Goal: Check status: Check status

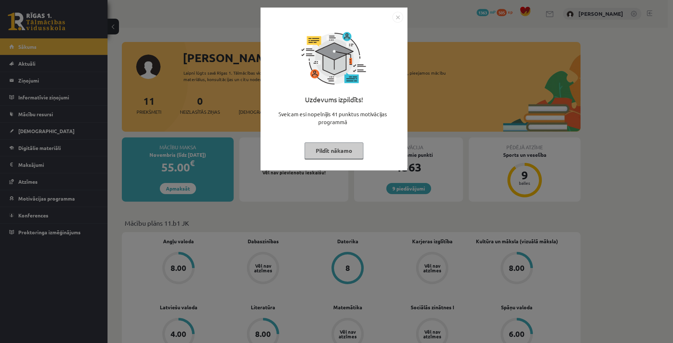
click at [399, 18] on img "Close" at bounding box center [397, 17] width 11 height 11
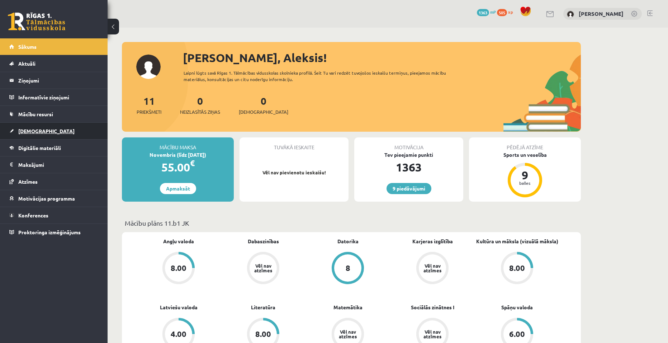
click at [34, 126] on link "[DEMOGRAPHIC_DATA]" at bounding box center [53, 131] width 89 height 16
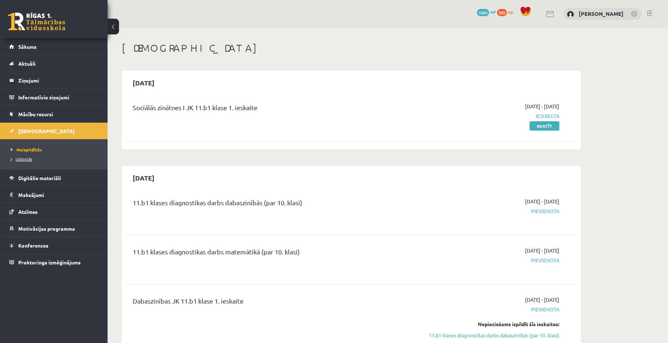
click at [25, 160] on span "Izlabotās" at bounding box center [21, 159] width 21 height 6
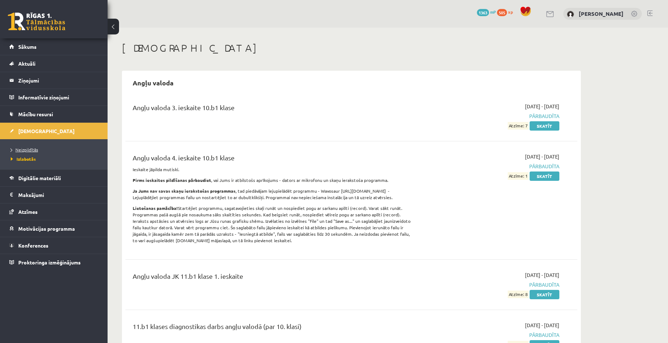
click at [36, 147] on span "Neizpildītās" at bounding box center [24, 150] width 27 height 6
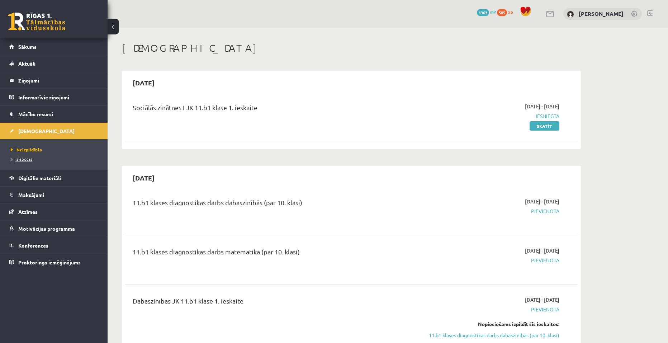
click at [20, 161] on link "Izlabotās" at bounding box center [56, 159] width 90 height 6
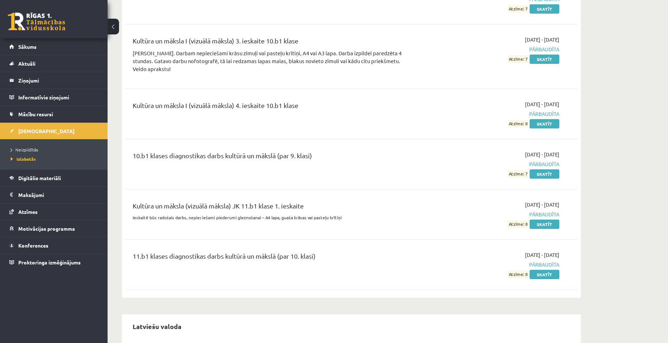
scroll to position [1254, 0]
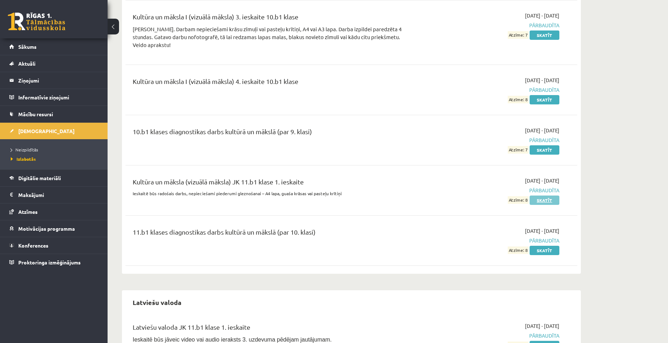
click at [547, 195] on link "Skatīt" at bounding box center [544, 199] width 30 height 9
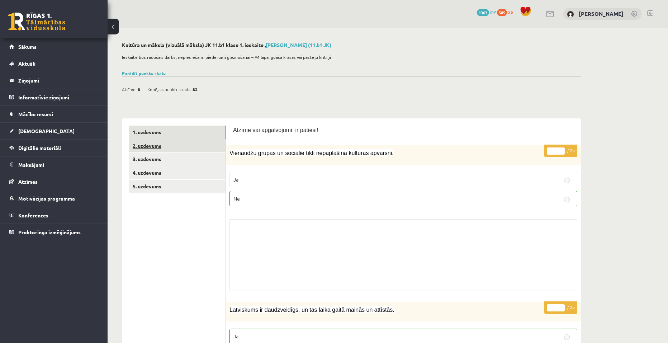
click at [153, 146] on link "2. uzdevums" at bounding box center [177, 145] width 96 height 13
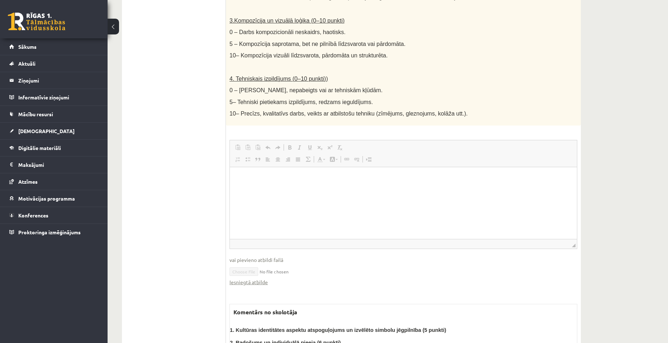
scroll to position [340, 0]
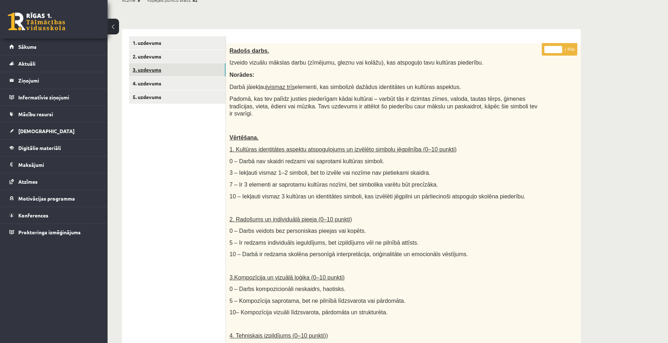
click at [162, 69] on link "3. uzdevums" at bounding box center [177, 69] width 96 height 13
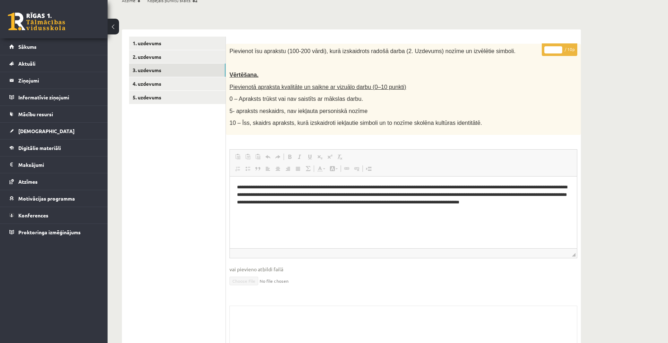
scroll to position [113, 0]
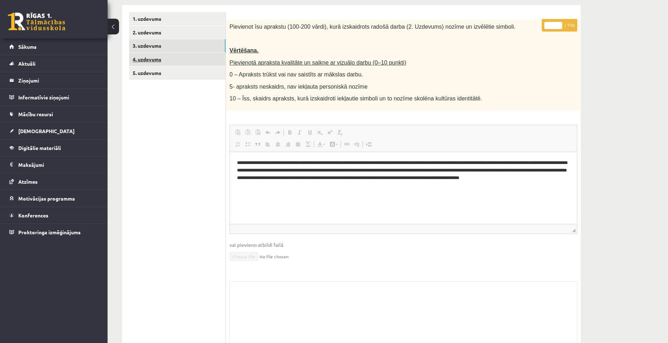
click at [167, 62] on link "4. uzdevums" at bounding box center [177, 59] width 96 height 13
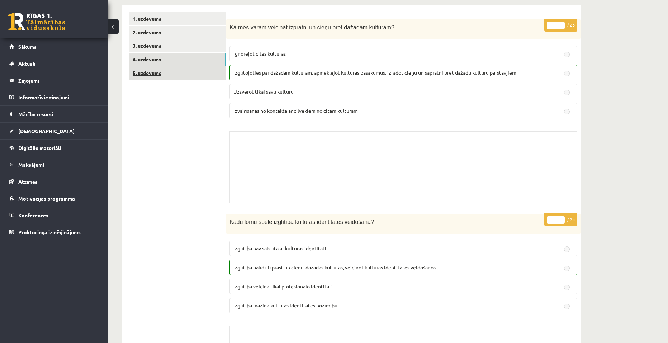
click at [165, 73] on link "5. uzdevums" at bounding box center [177, 72] width 96 height 13
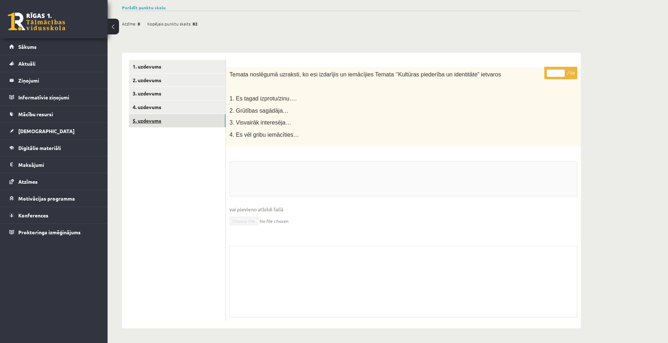
scroll to position [66, 0]
click at [156, 61] on link "1. uzdevums" at bounding box center [177, 66] width 96 height 13
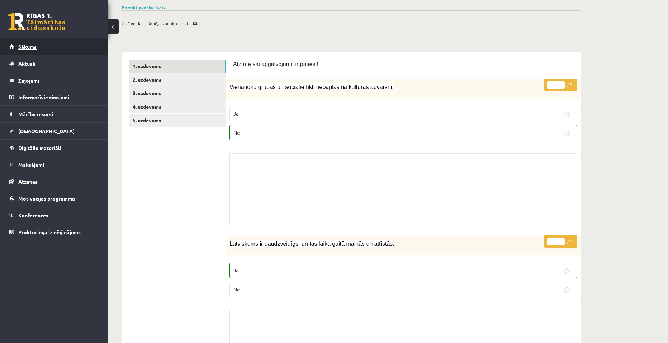
click at [54, 46] on link "Sākums" at bounding box center [53, 46] width 89 height 16
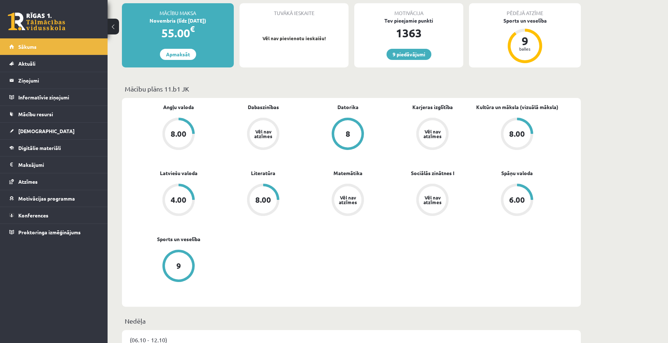
scroll to position [143, 0]
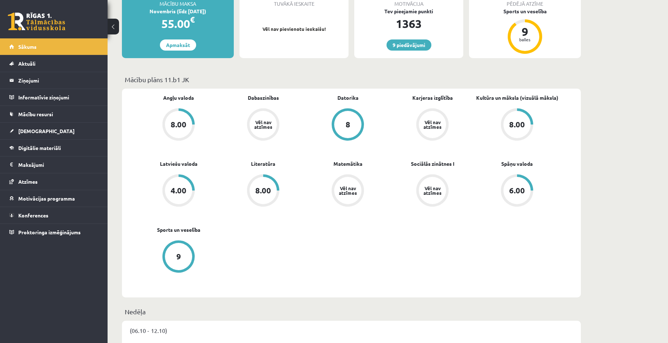
drag, startPoint x: 405, startPoint y: 161, endPoint x: 470, endPoint y: 168, distance: 66.0
click at [470, 168] on div "Sociālās zinātnes I Vēl nav atzīmes" at bounding box center [432, 184] width 85 height 48
click at [470, 182] on link "Vēl nav atzīmes" at bounding box center [432, 191] width 85 height 34
click at [465, 197] on link "Vēl nav atzīmes" at bounding box center [432, 191] width 85 height 34
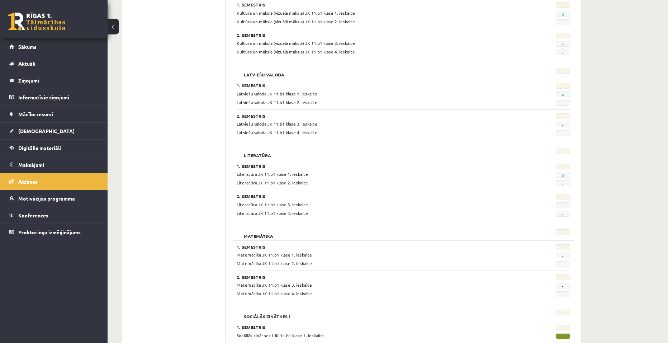
scroll to position [348, 0]
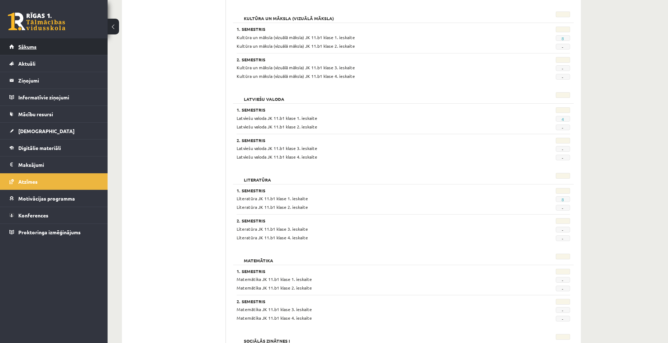
click at [41, 39] on link "Sākums" at bounding box center [53, 46] width 89 height 16
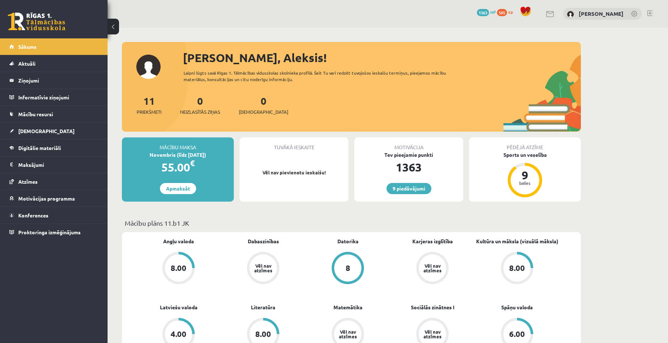
click at [650, 15] on link at bounding box center [649, 13] width 5 height 6
